Goal: Information Seeking & Learning: Understand process/instructions

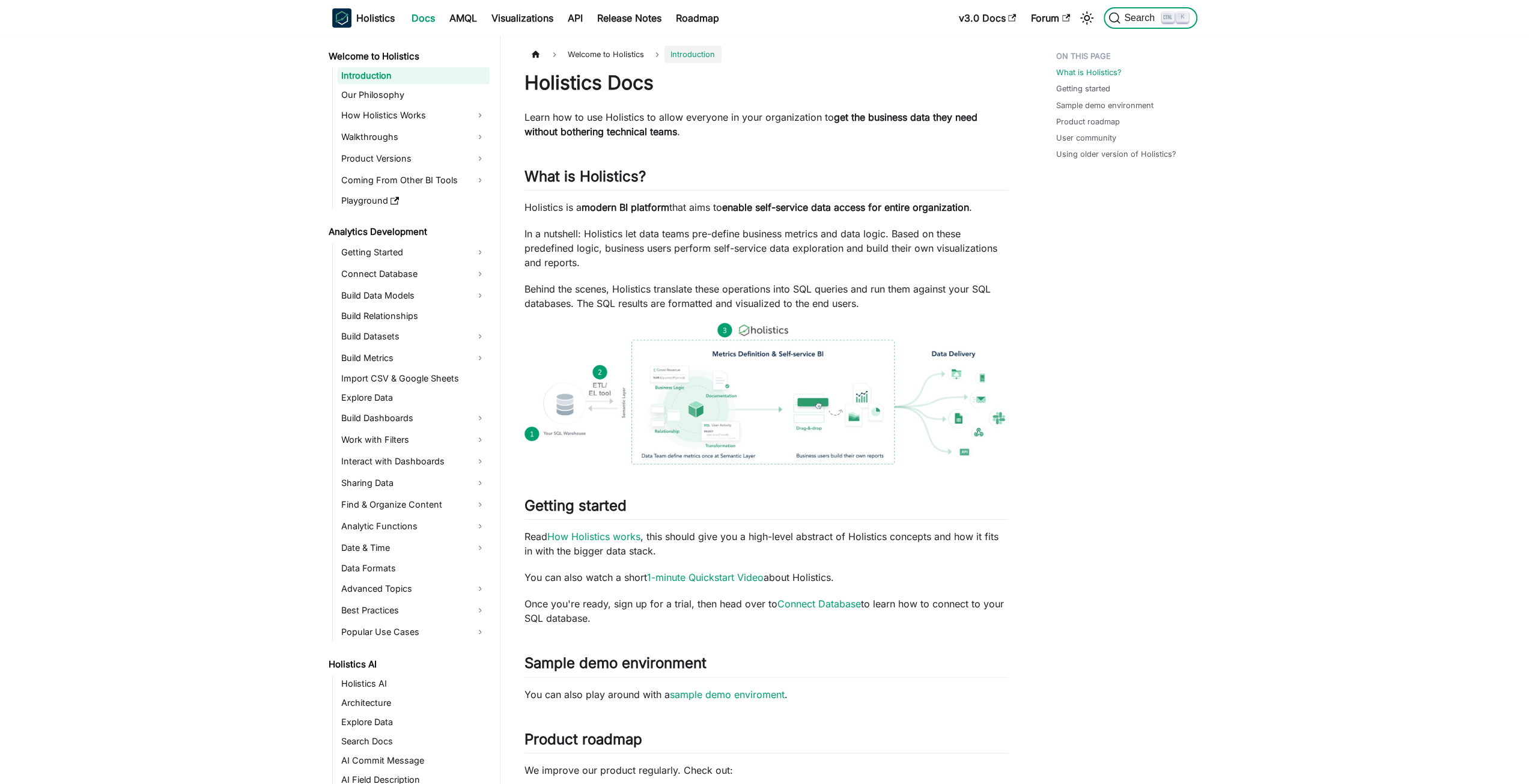
click at [1150, 12] on span "Search" at bounding box center [1135, 17] width 54 height 12
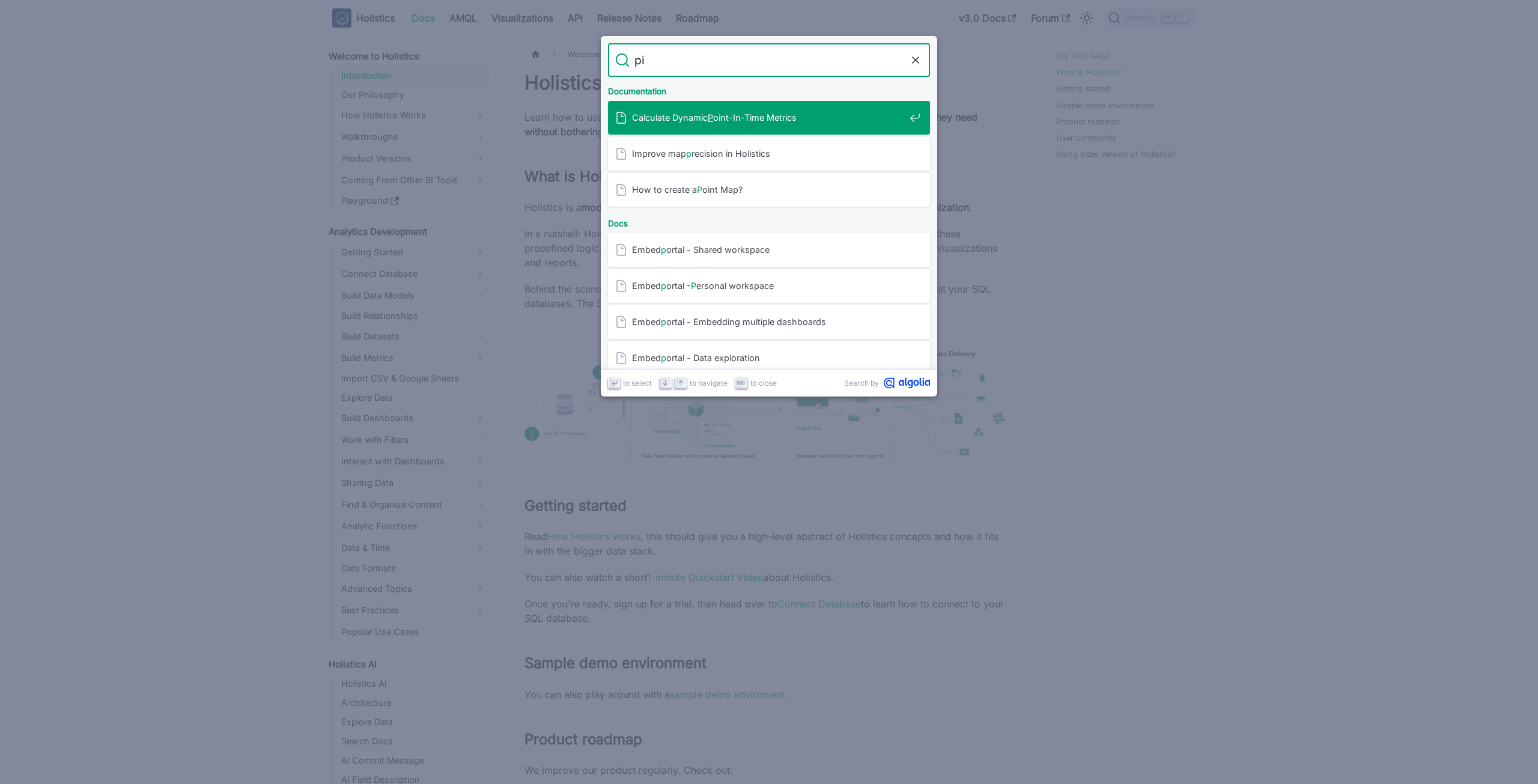
type input "pii"
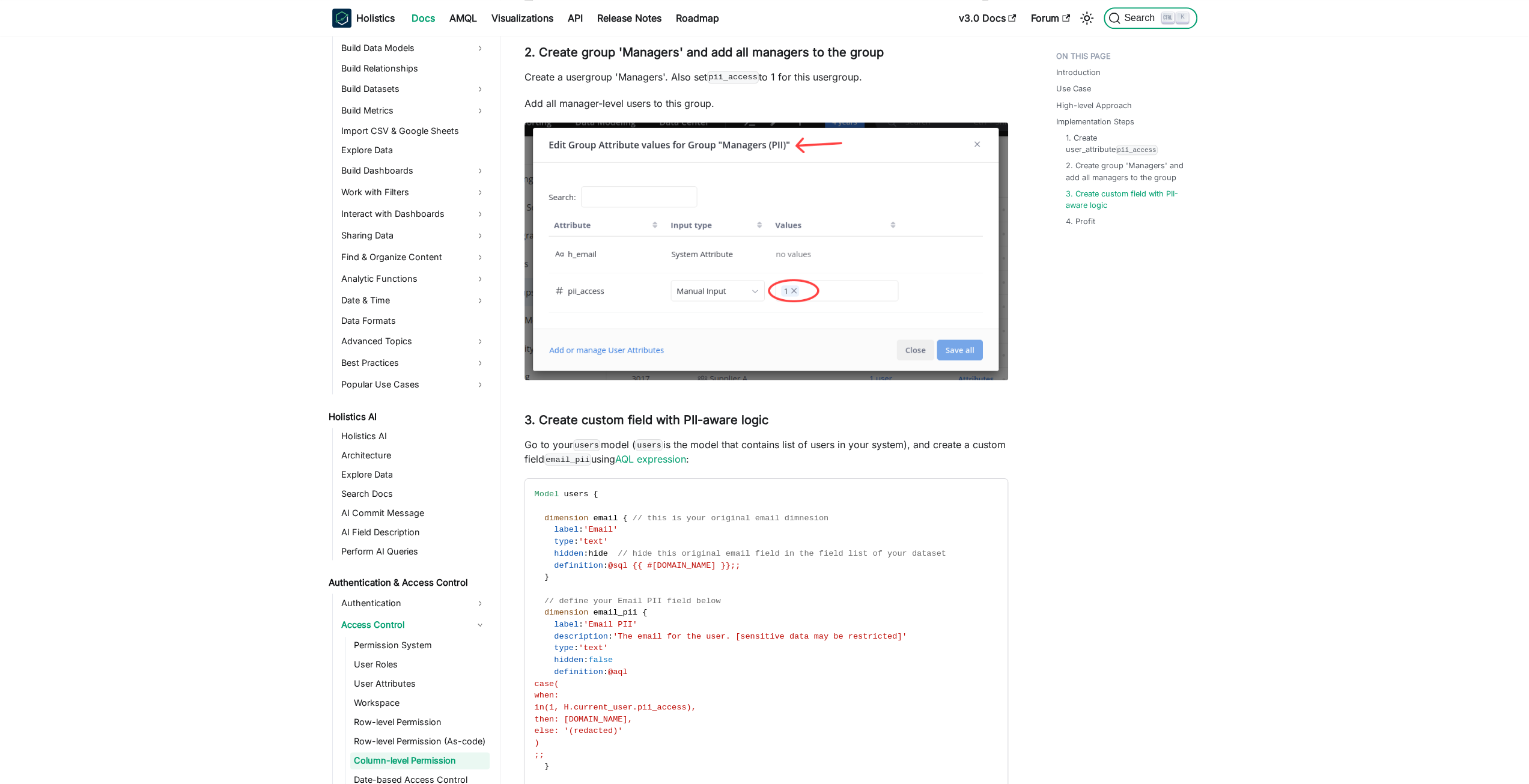
scroll to position [1582, 0]
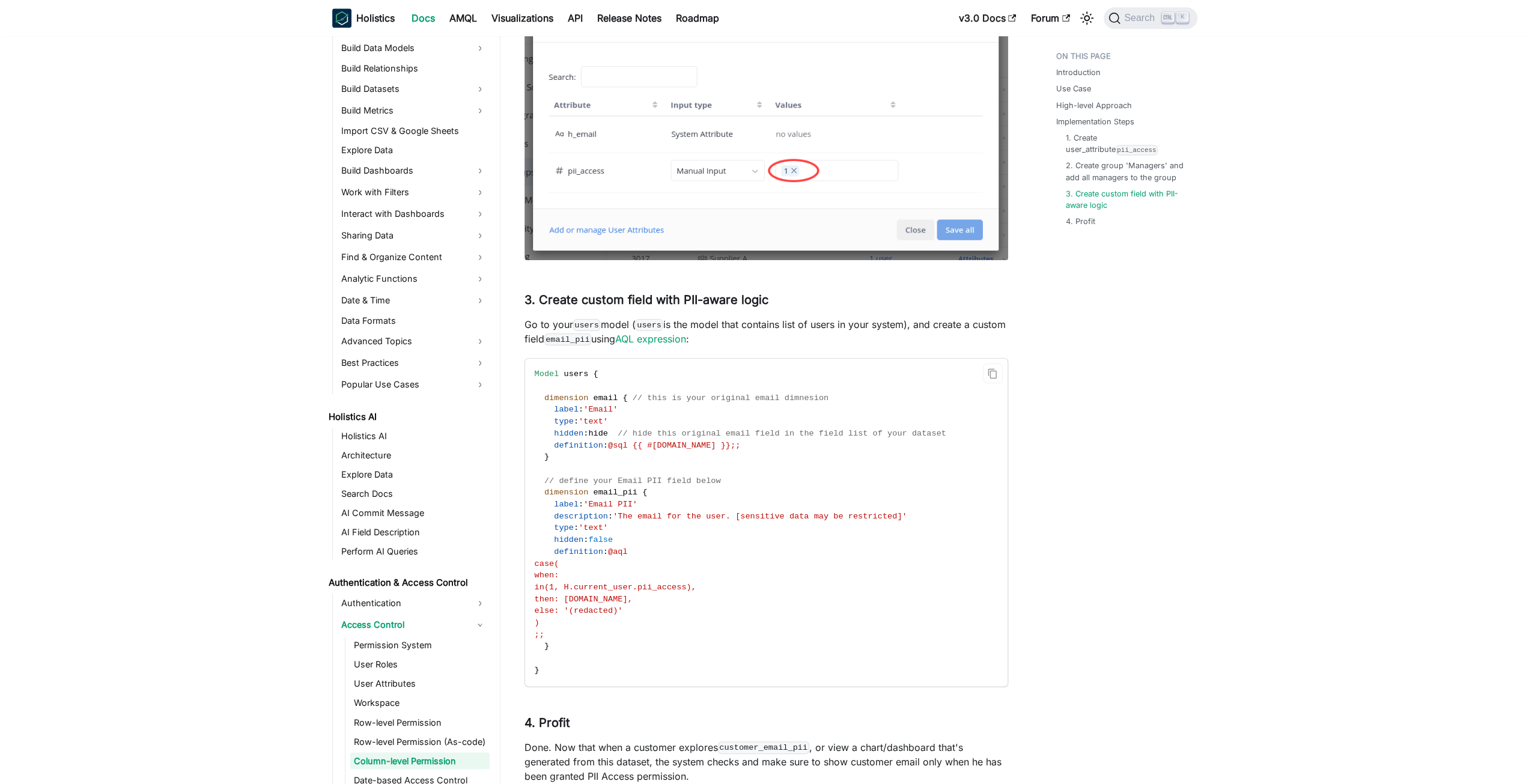
click at [693, 592] on span "in(1, H.current_user.pii_access)," at bounding box center [616, 587] width 162 height 9
click at [614, 592] on span "in(1, H.current_user.pii_access)," at bounding box center [616, 587] width 162 height 9
drag, startPoint x: 614, startPoint y: 606, endPoint x: 624, endPoint y: 606, distance: 10.0
click at [624, 592] on span "in(1, H.current_user.pii_access)," at bounding box center [616, 587] width 162 height 9
click at [598, 402] on span "email" at bounding box center [605, 398] width 25 height 9
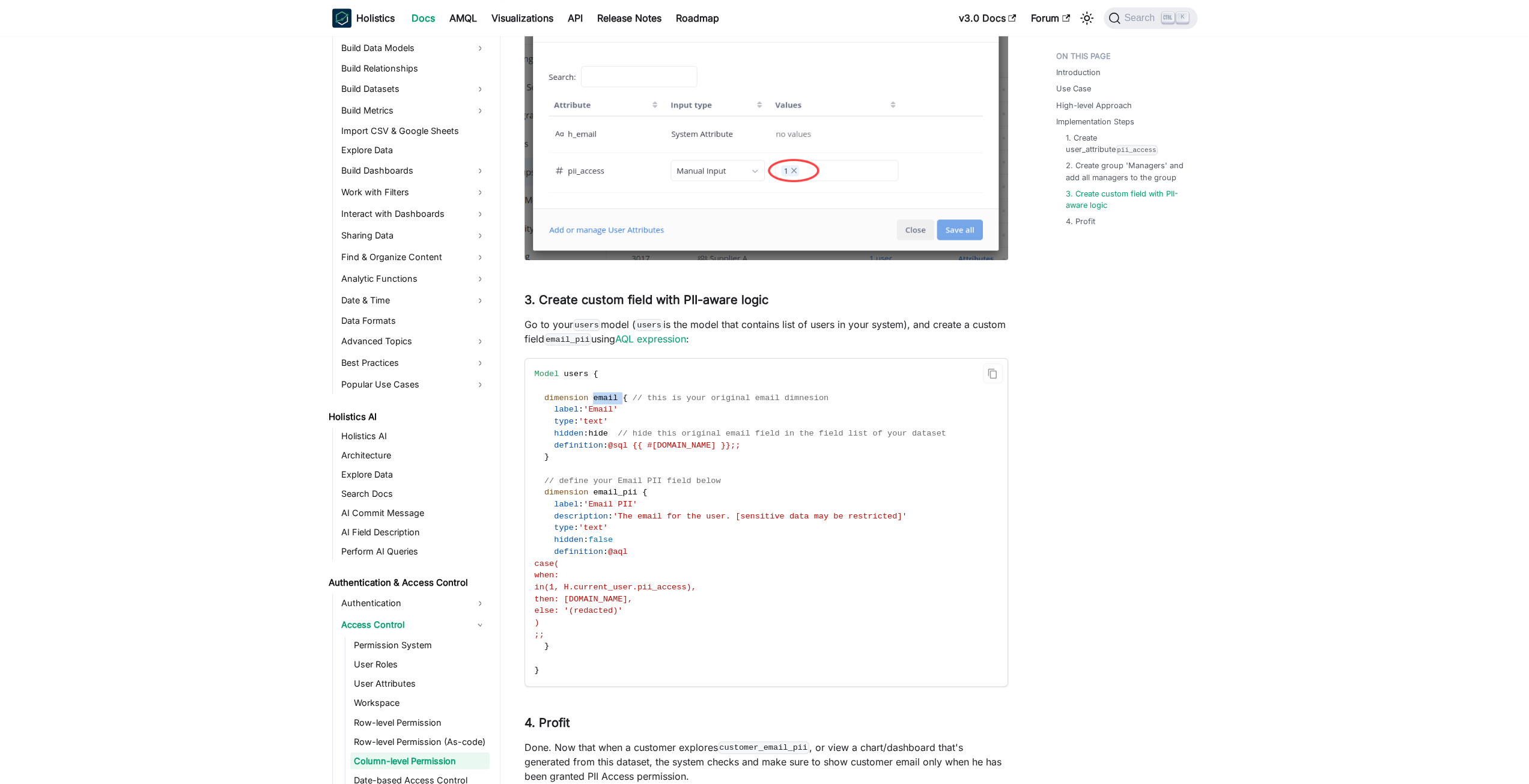
click at [598, 402] on span "email" at bounding box center [605, 398] width 25 height 9
click at [632, 604] on span "then: [DOMAIN_NAME]," at bounding box center [584, 599] width 98 height 9
drag, startPoint x: 644, startPoint y: 612, endPoint x: 610, endPoint y: 609, distance: 34.1
click at [610, 604] on span "then: [DOMAIN_NAME]," at bounding box center [584, 599] width 98 height 9
click at [594, 426] on span "'text'" at bounding box center [594, 421] width 30 height 9
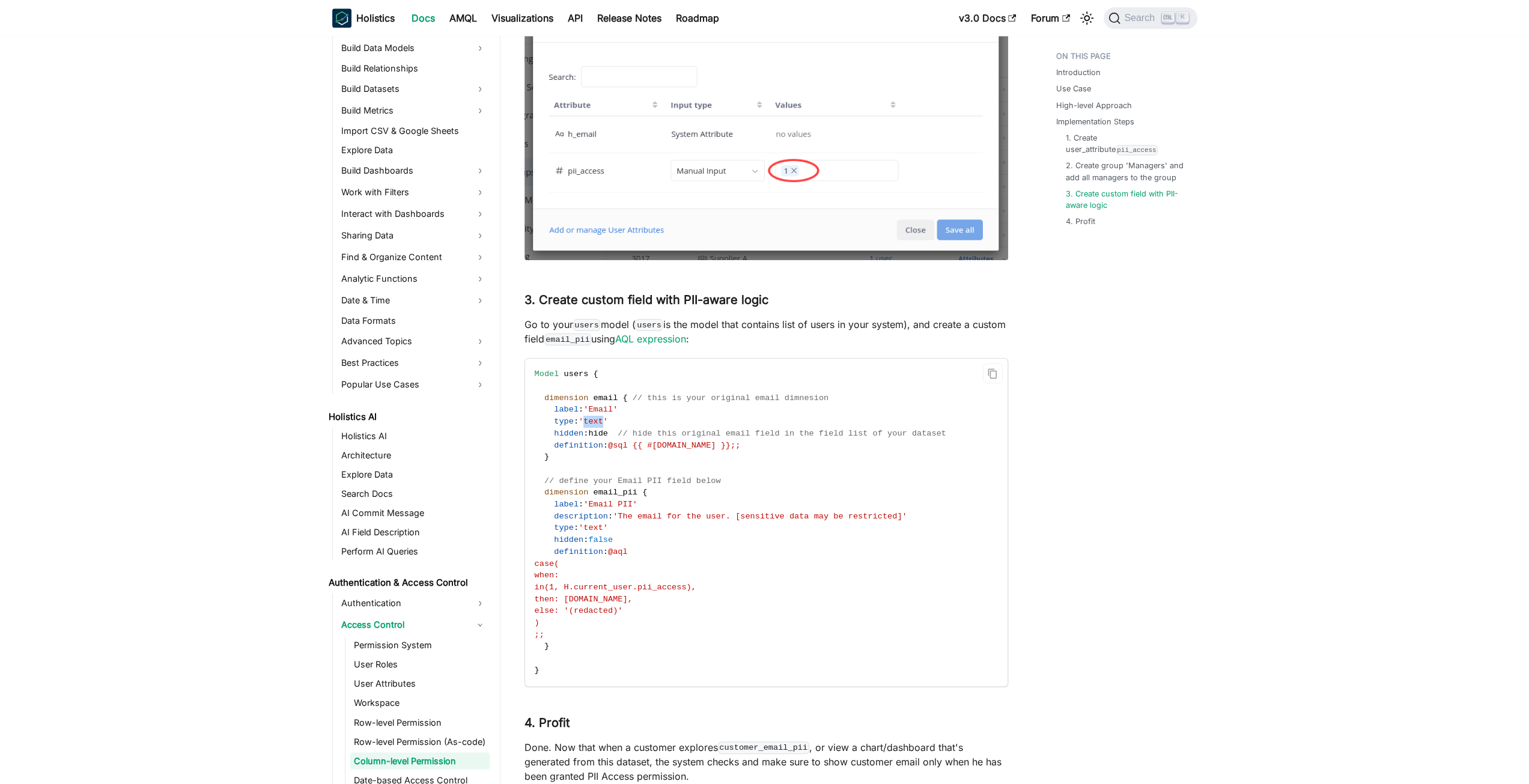
click at [594, 426] on span "'text'" at bounding box center [594, 421] width 30 height 9
click at [610, 556] on span "@aql" at bounding box center [618, 551] width 20 height 9
click at [630, 604] on span "then: [DOMAIN_NAME]," at bounding box center [584, 599] width 98 height 9
drag, startPoint x: 630, startPoint y: 614, endPoint x: 608, endPoint y: 613, distance: 22.0
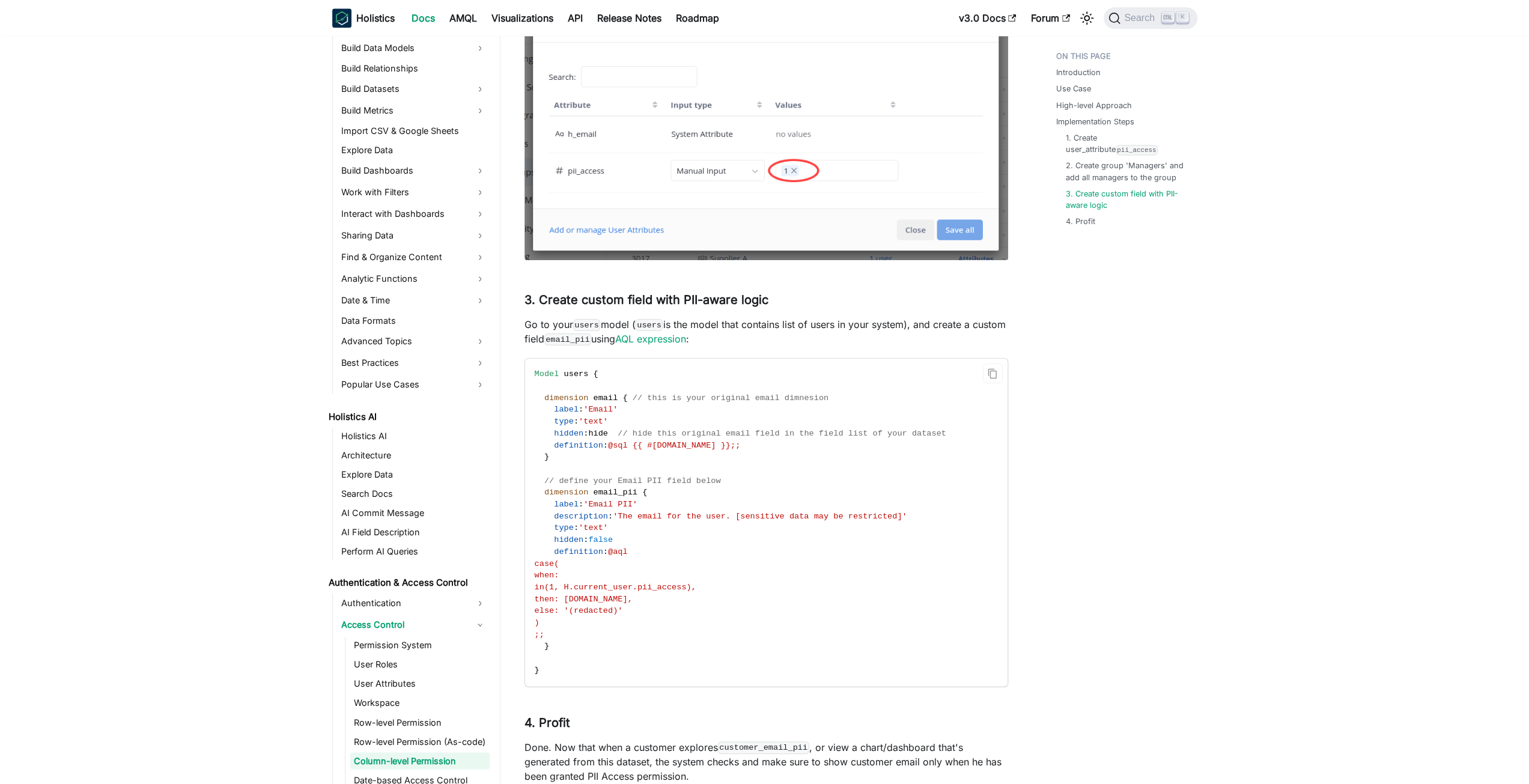
click at [608, 604] on span "then: [DOMAIN_NAME]," at bounding box center [584, 599] width 98 height 9
click at [698, 646] on code "Model users { dimension email { // this is your original email dimnesion label …" at bounding box center [765, 522] width 481 height 327
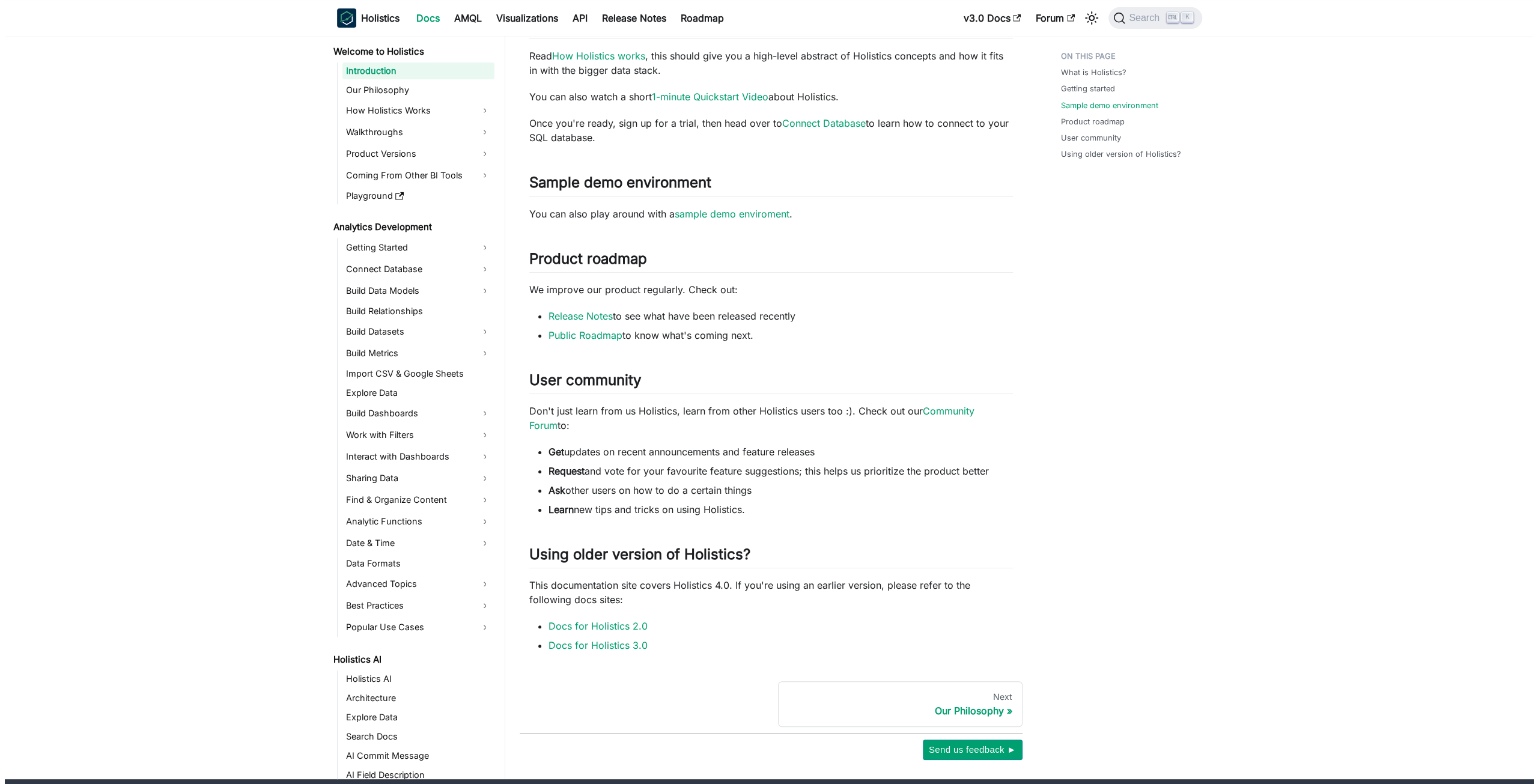
scroll to position [526, 0]
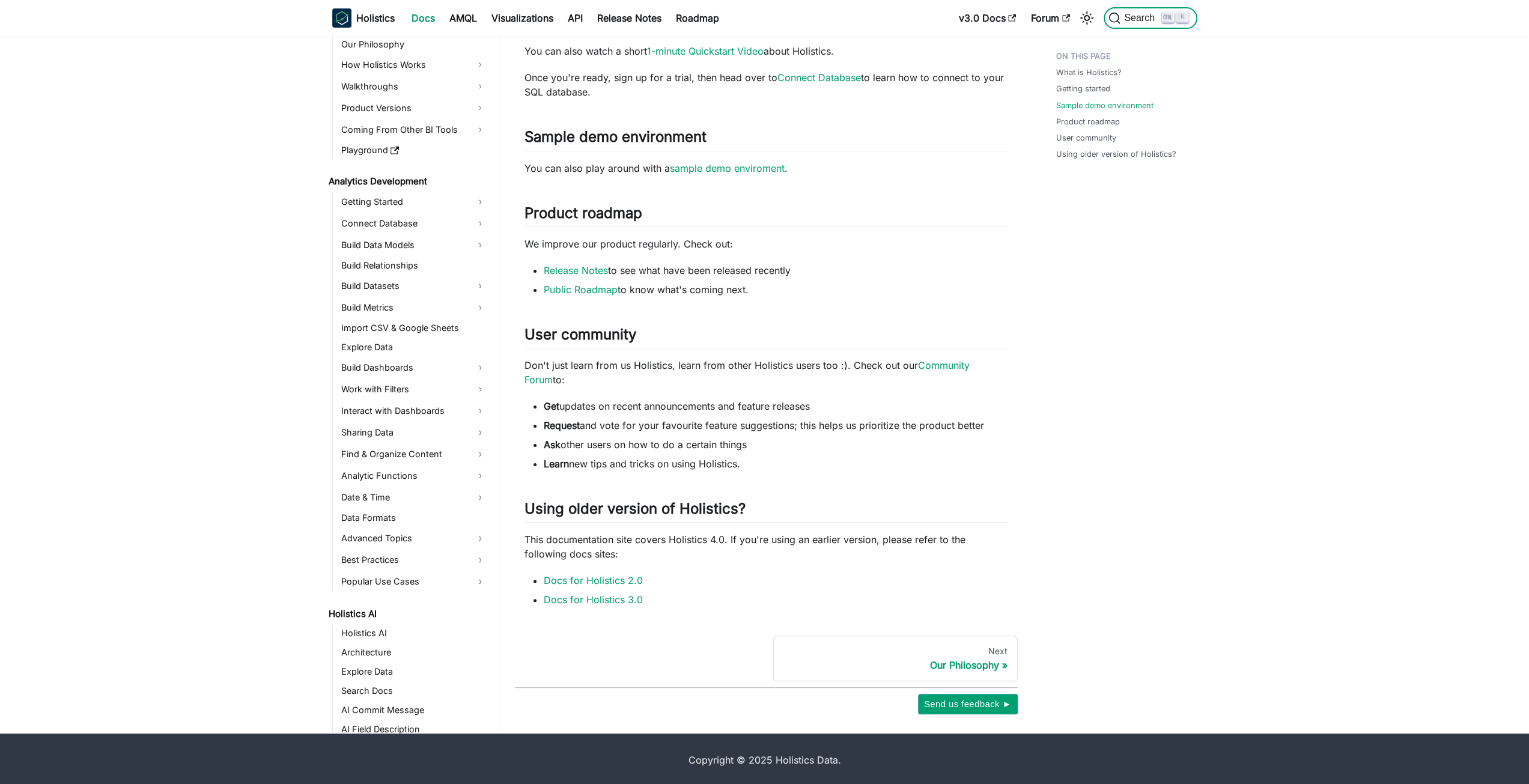
click at [1119, 15] on icon "Search (Ctrl+K)" at bounding box center [1114, 17] width 12 height 12
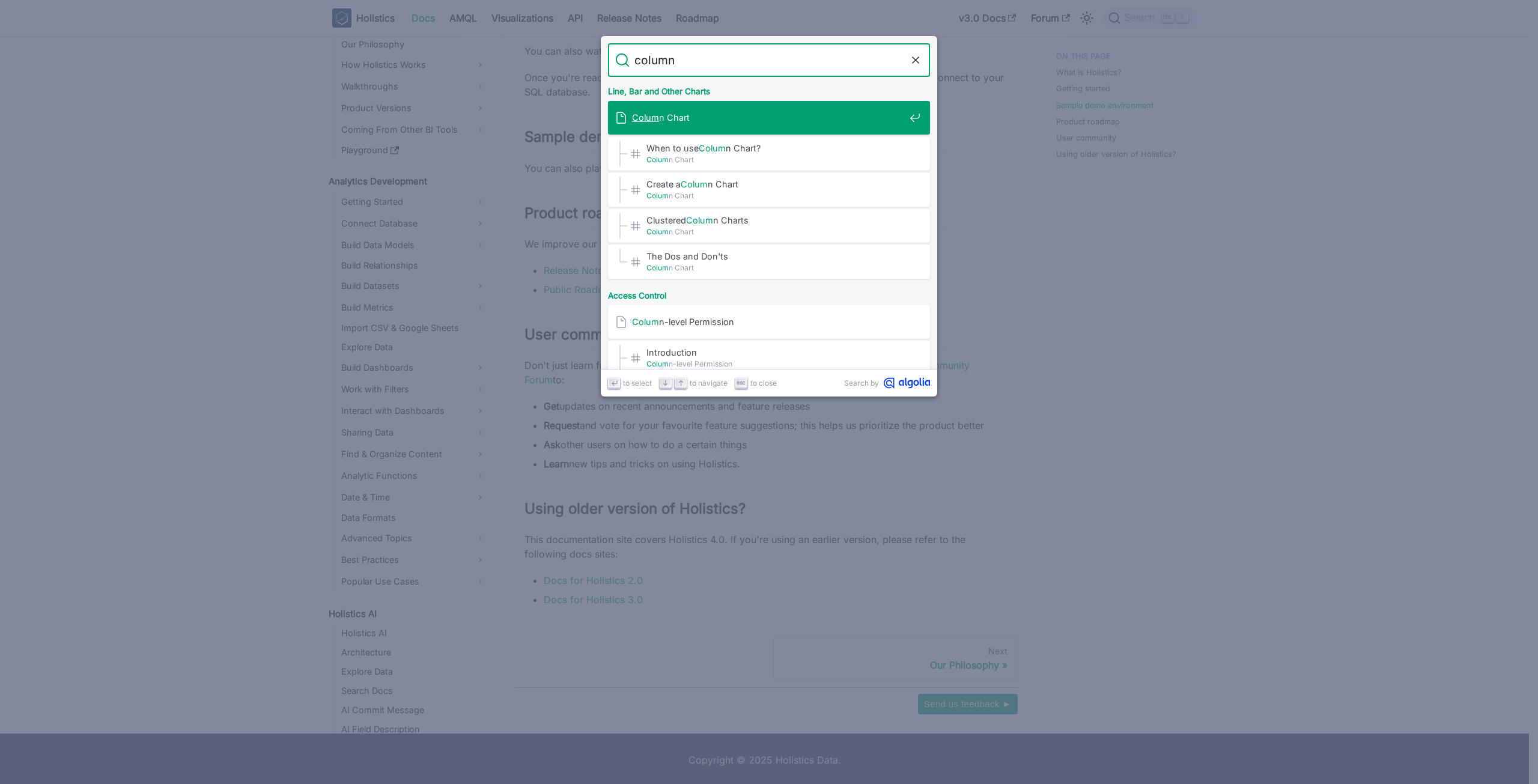
type input "column"
type input "pii"
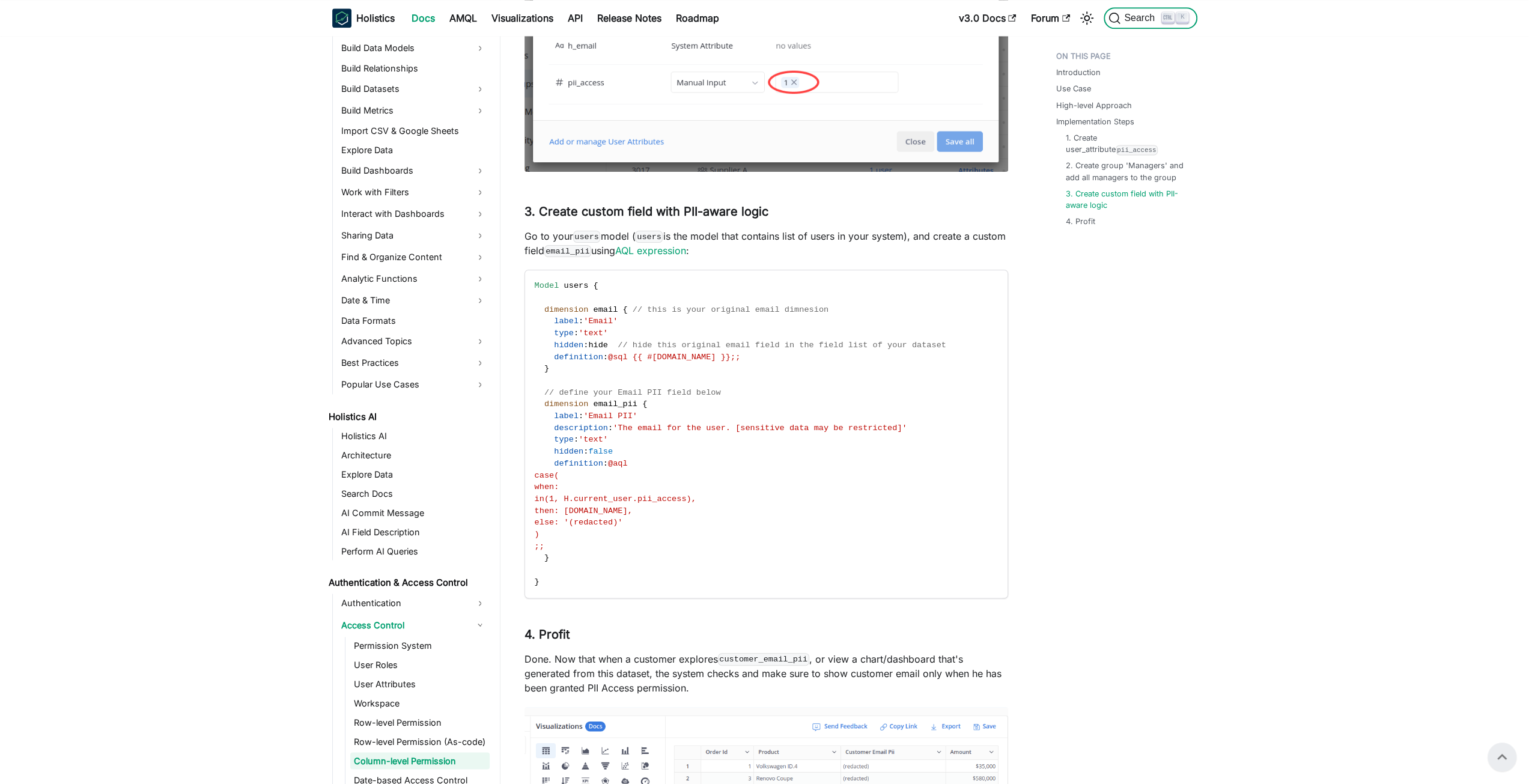
scroll to position [1641, 0]
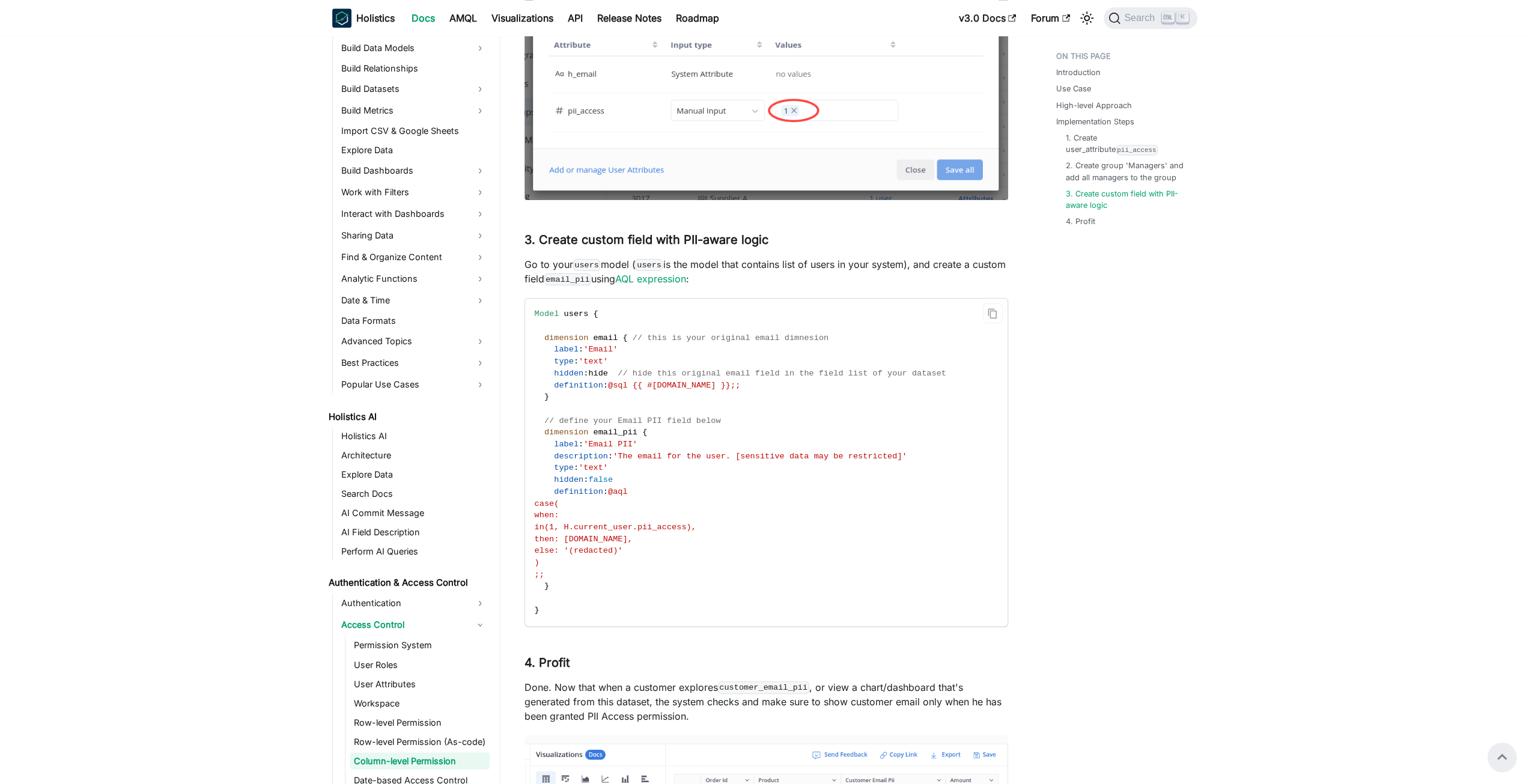
click at [723, 410] on code "Model users { dimension email { // this is your original email dimnesion label …" at bounding box center [765, 462] width 481 height 327
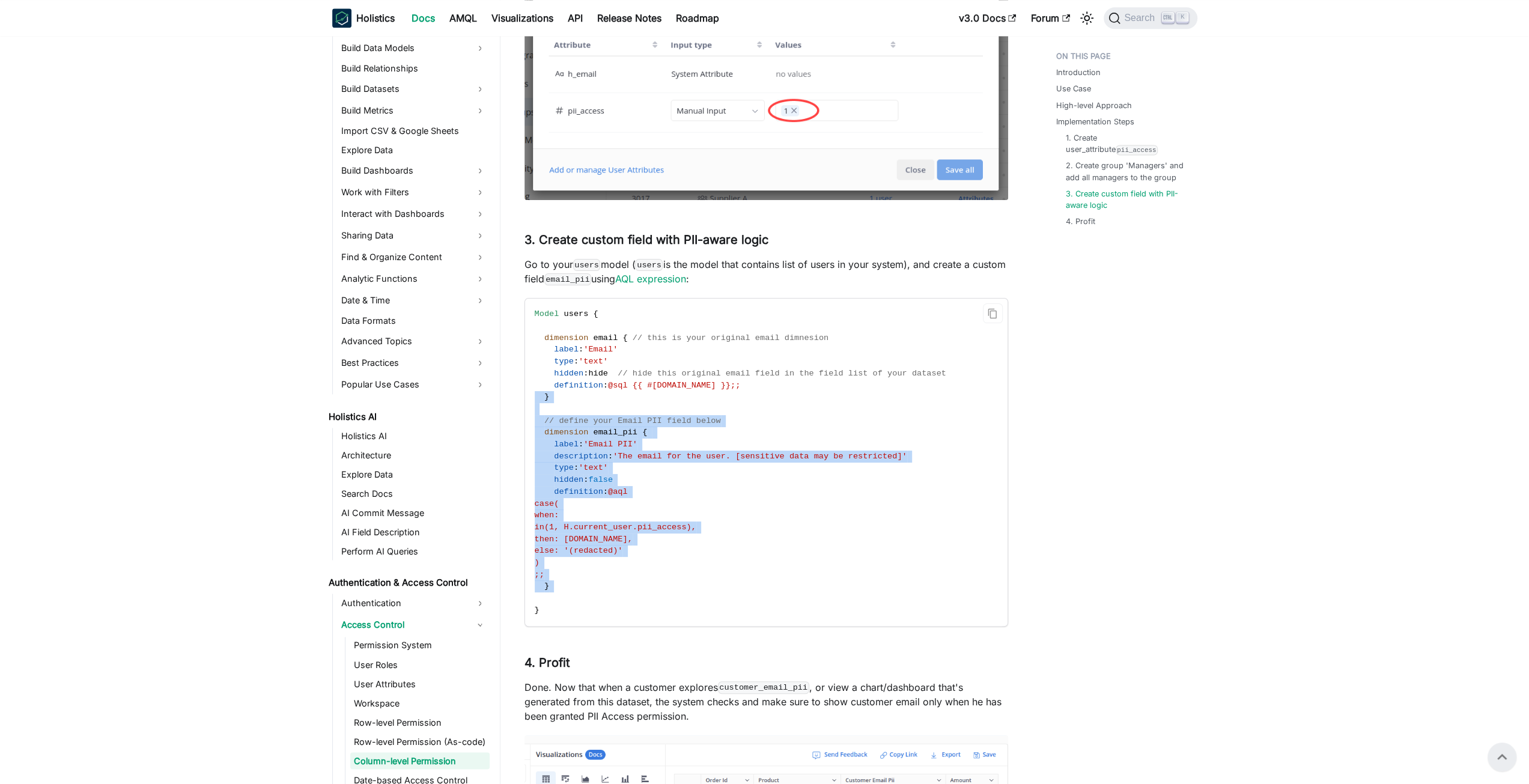
drag, startPoint x: 723, startPoint y: 410, endPoint x: 759, endPoint y: 600, distance: 193.4
click at [759, 600] on code "Model users { dimension email { // this is your original email dimnesion label …" at bounding box center [765, 462] width 481 height 327
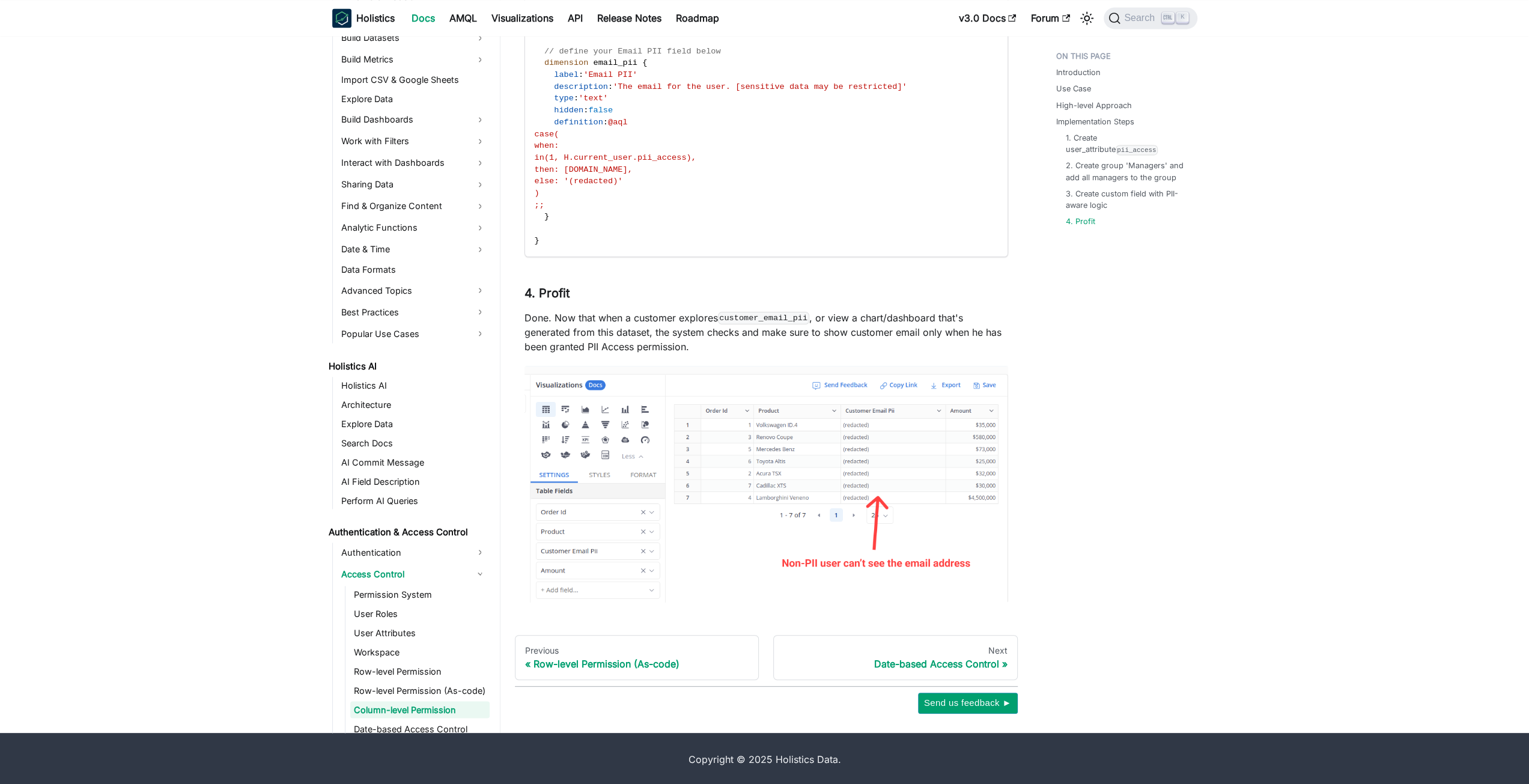
scroll to position [2026, 0]
